Goal: Check status: Check status

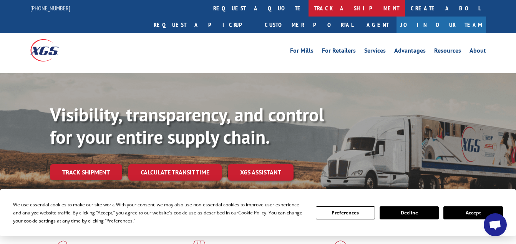
click at [309, 7] on link "track a shipment" at bounding box center [357, 8] width 96 height 17
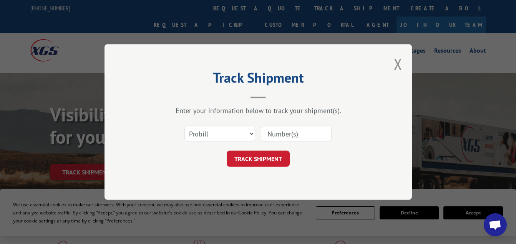
click at [309, 131] on input at bounding box center [296, 134] width 71 height 16
paste input "17673430"
type input "17673430"
click at [255, 158] on button "TRACK SHIPMENT" at bounding box center [258, 159] width 63 height 16
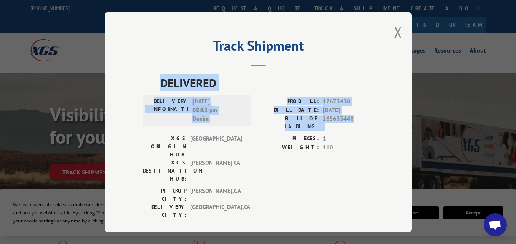
drag, startPoint x: 365, startPoint y: 116, endPoint x: 137, endPoint y: 87, distance: 230.2
click at [137, 87] on div "Track Shipment DELIVERED DELIVERY INFORMATION: [DATE] 02:12 pm Denim PROBILL: 1…" at bounding box center [259, 122] width 308 height 220
click at [396, 33] on button "Close modal" at bounding box center [398, 32] width 8 height 20
